Goal: Information Seeking & Learning: Learn about a topic

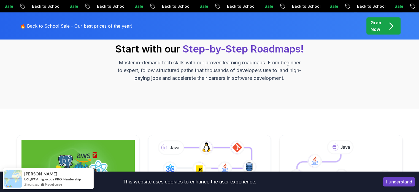
scroll to position [70, 0]
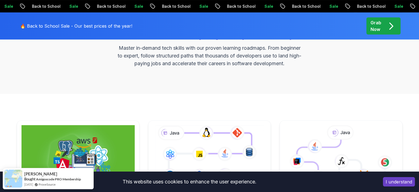
click at [391, 182] on button "I understand" at bounding box center [399, 181] width 32 height 9
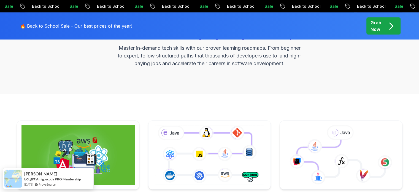
click at [391, 182] on link "Core Java (Java Master Class) Learn how to build full stack applications with J…" at bounding box center [341, 174] width 123 height 108
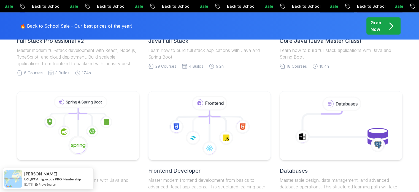
scroll to position [248, 0]
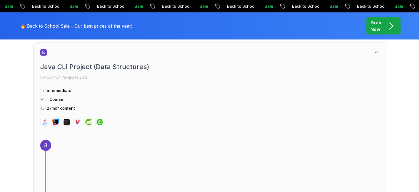
scroll to position [1709, 0]
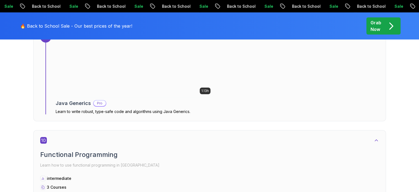
scroll to position [2095, 0]
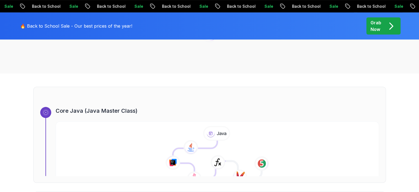
scroll to position [138, 0]
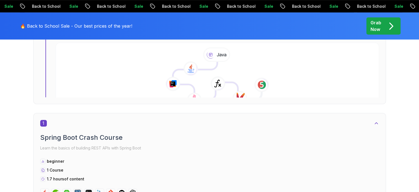
scroll to position [248, 0]
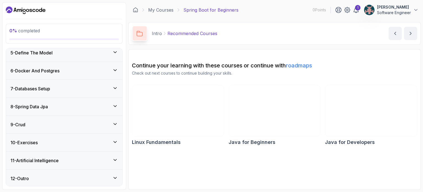
scroll to position [107, 0]
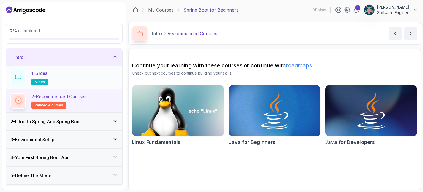
click at [62, 75] on div "1 - Slides slides" at bounding box center [64, 77] width 108 height 15
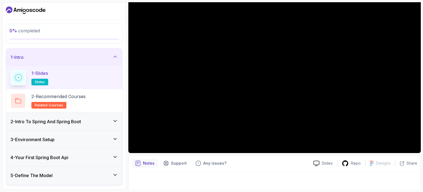
scroll to position [62, 0]
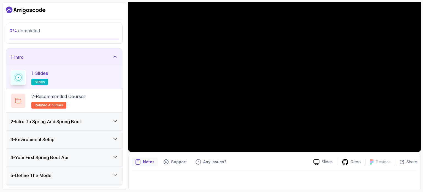
click at [115, 118] on icon at bounding box center [115, 121] width 6 height 6
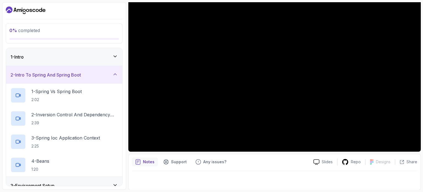
click at [115, 76] on icon at bounding box center [115, 74] width 6 height 6
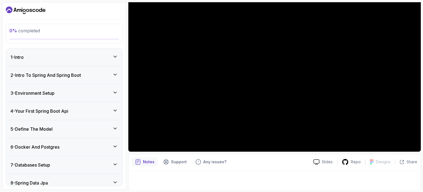
click at [85, 71] on div "2 - Intro To Spring And Spring Boot" at bounding box center [64, 75] width 116 height 18
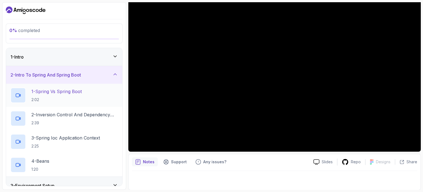
click at [63, 91] on p "1 - Spring Vs Spring Boot" at bounding box center [56, 91] width 50 height 7
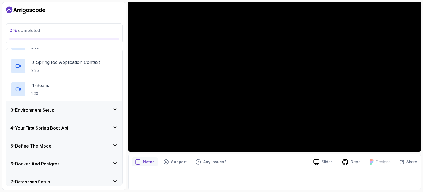
scroll to position [165, 0]
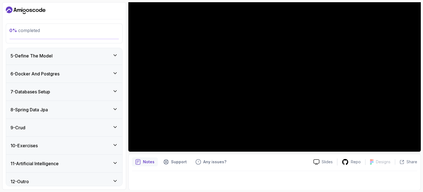
click at [116, 124] on icon at bounding box center [115, 127] width 6 height 6
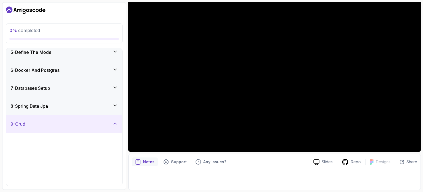
scroll to position [73, 0]
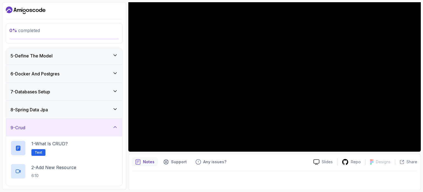
click at [113, 125] on icon at bounding box center [115, 127] width 6 height 6
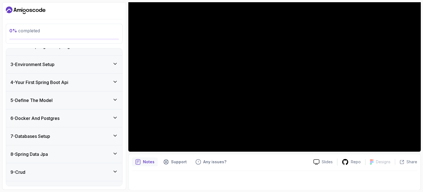
scroll to position [76, 0]
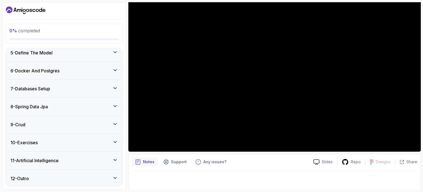
click at [112, 157] on div "11 - Artificial Intelligence" at bounding box center [64, 160] width 108 height 7
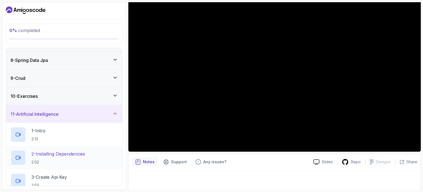
scroll to position [131, 0]
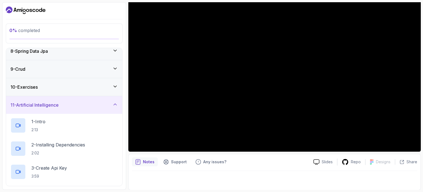
click at [114, 103] on icon at bounding box center [115, 104] width 6 height 6
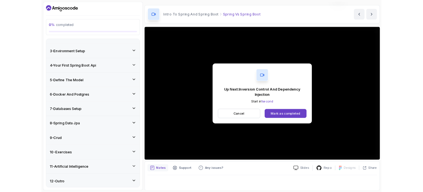
scroll to position [62, 0]
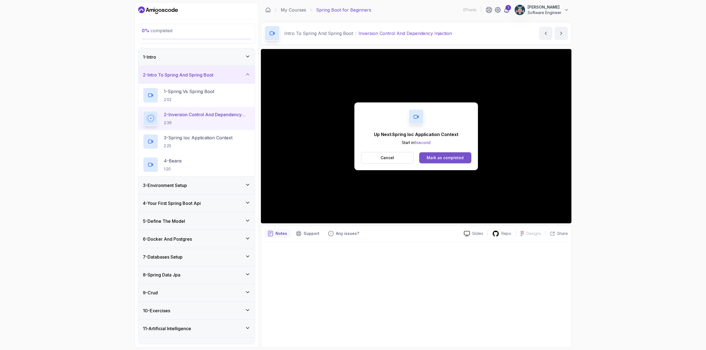
click at [419, 158] on div "Mark as completed" at bounding box center [444, 158] width 37 height 6
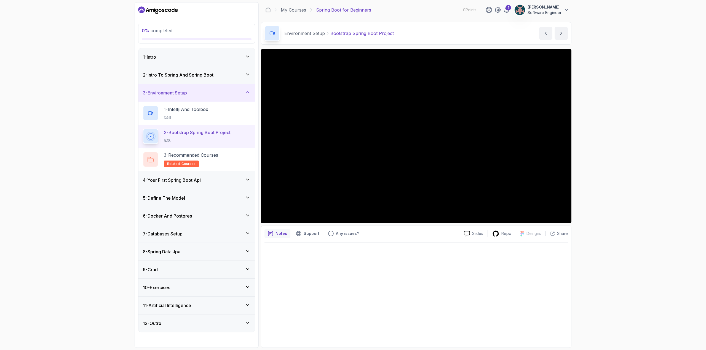
click at [247, 74] on icon at bounding box center [248, 75] width 6 height 6
